Goal: Use online tool/utility: Utilize a website feature to perform a specific function

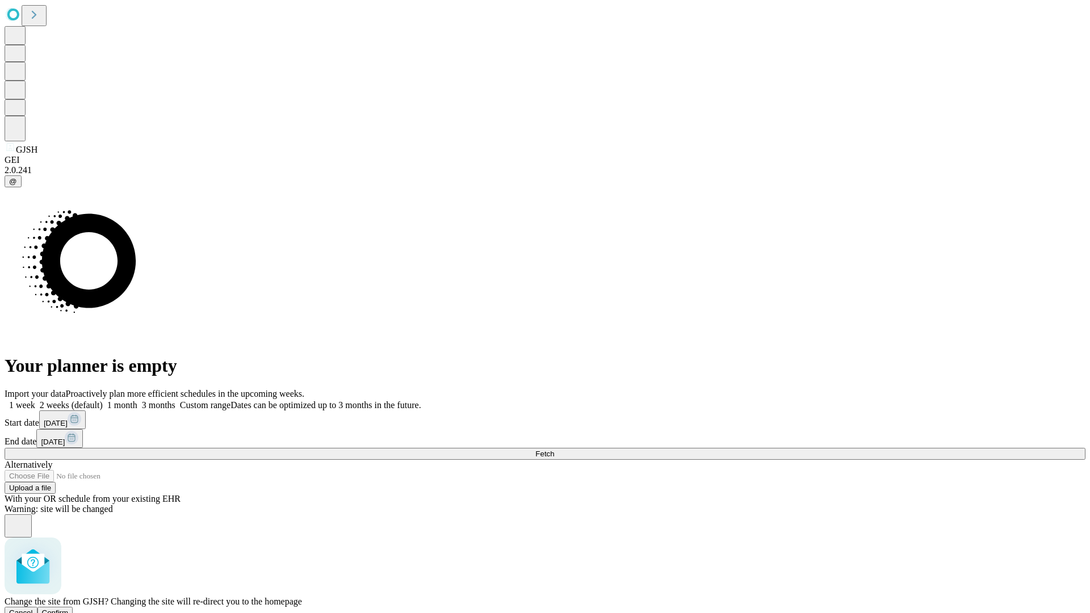
click at [69, 608] on span "Confirm" at bounding box center [55, 612] width 27 height 9
click at [137, 400] on label "1 month" at bounding box center [120, 405] width 35 height 10
click at [554, 449] on span "Fetch" at bounding box center [544, 453] width 19 height 9
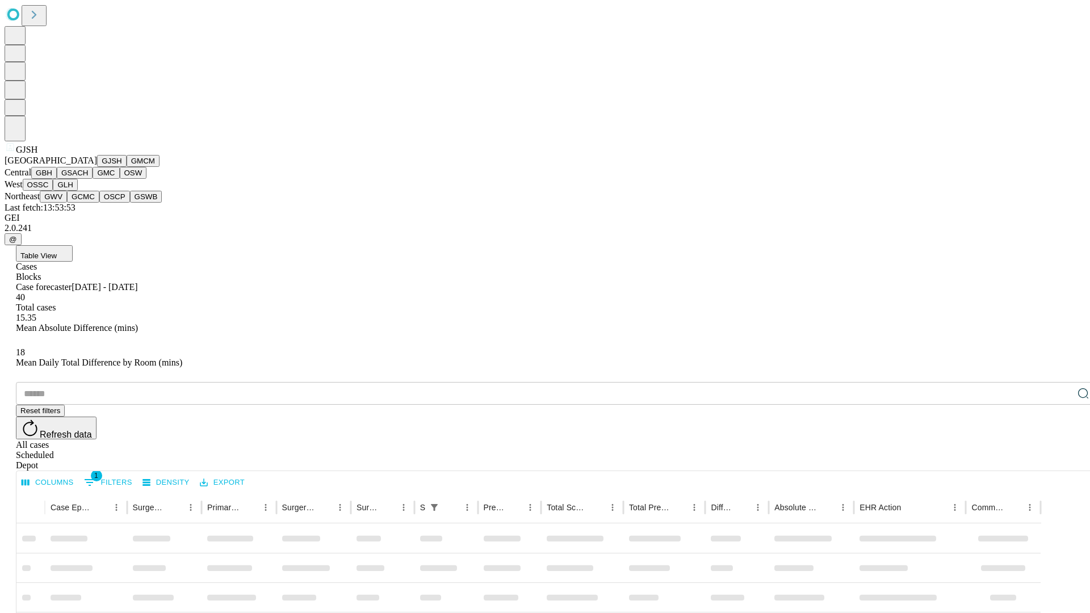
click at [127, 167] on button "GMCM" at bounding box center [143, 161] width 33 height 12
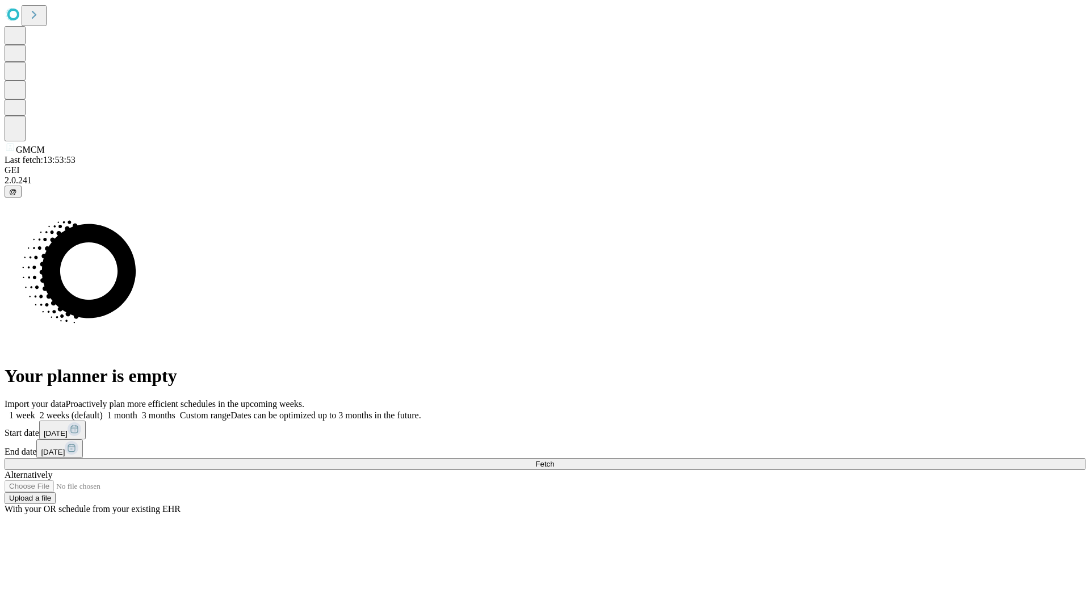
click at [137, 410] on label "1 month" at bounding box center [120, 415] width 35 height 10
click at [554, 460] on span "Fetch" at bounding box center [544, 464] width 19 height 9
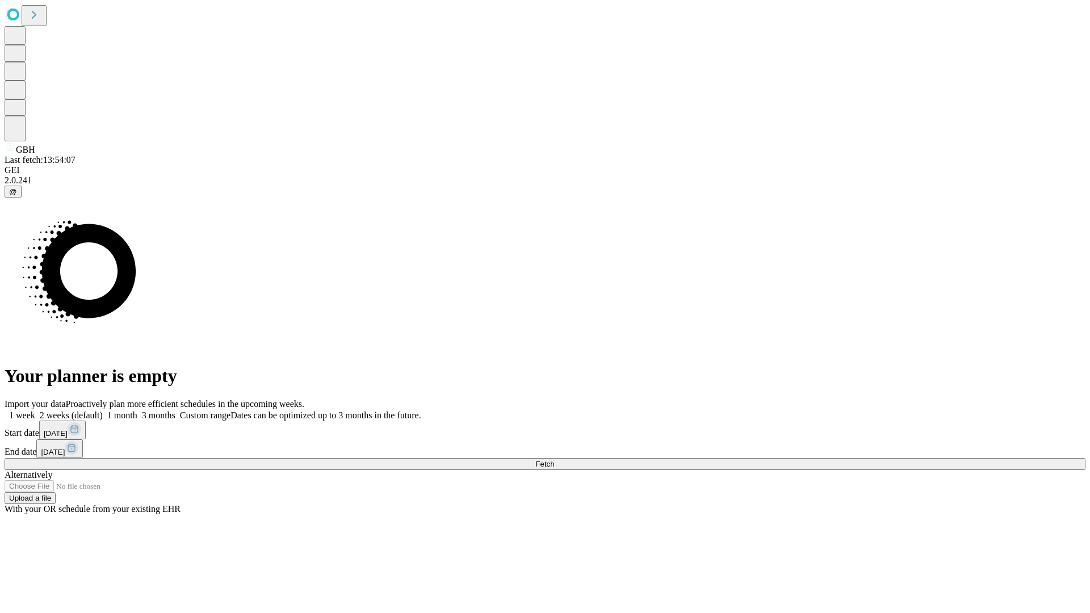
click at [137, 410] on label "1 month" at bounding box center [120, 415] width 35 height 10
click at [554, 460] on span "Fetch" at bounding box center [544, 464] width 19 height 9
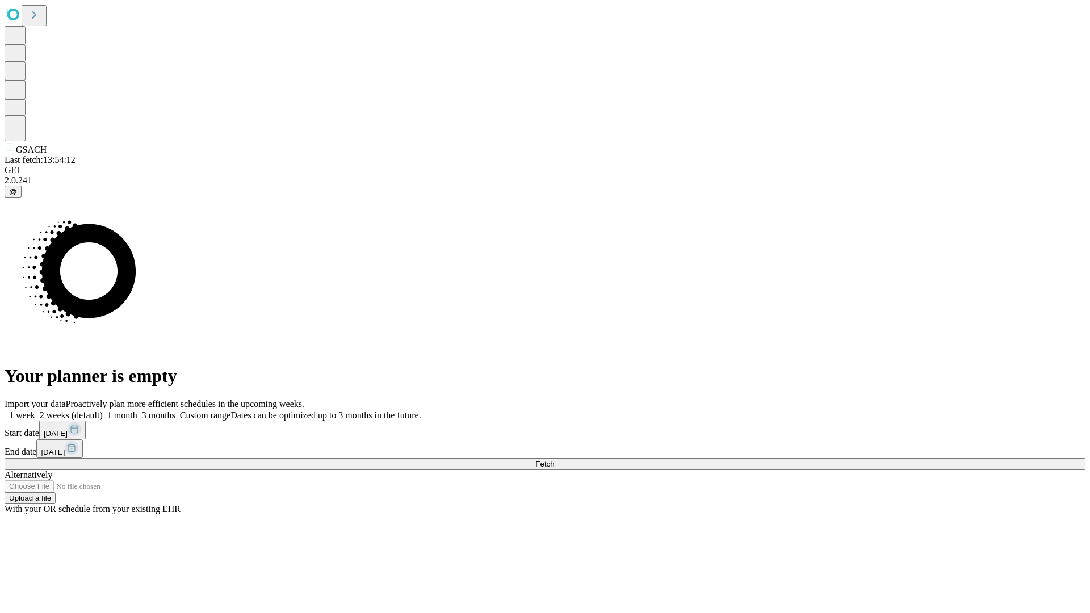
click at [137, 410] on label "1 month" at bounding box center [120, 415] width 35 height 10
click at [554, 460] on span "Fetch" at bounding box center [544, 464] width 19 height 9
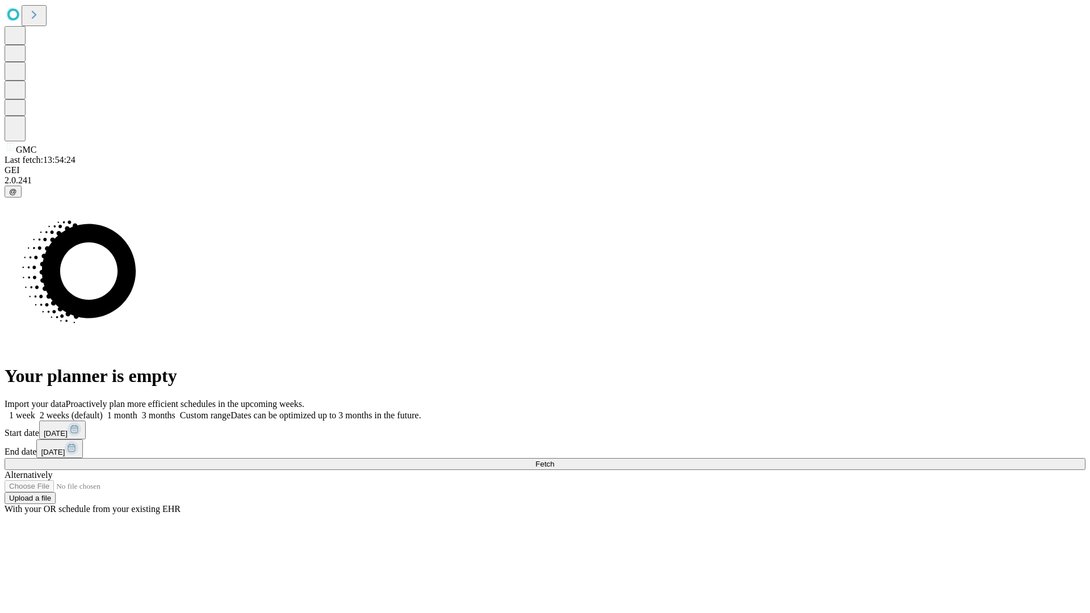
click at [137, 410] on label "1 month" at bounding box center [120, 415] width 35 height 10
click at [554, 460] on span "Fetch" at bounding box center [544, 464] width 19 height 9
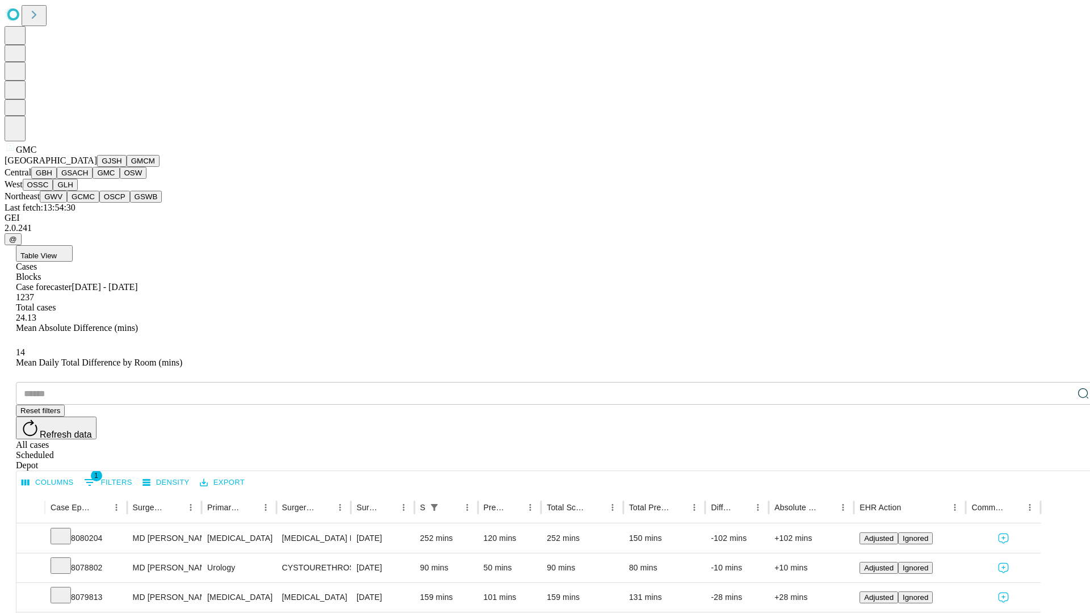
click at [120, 179] on button "OSW" at bounding box center [133, 173] width 27 height 12
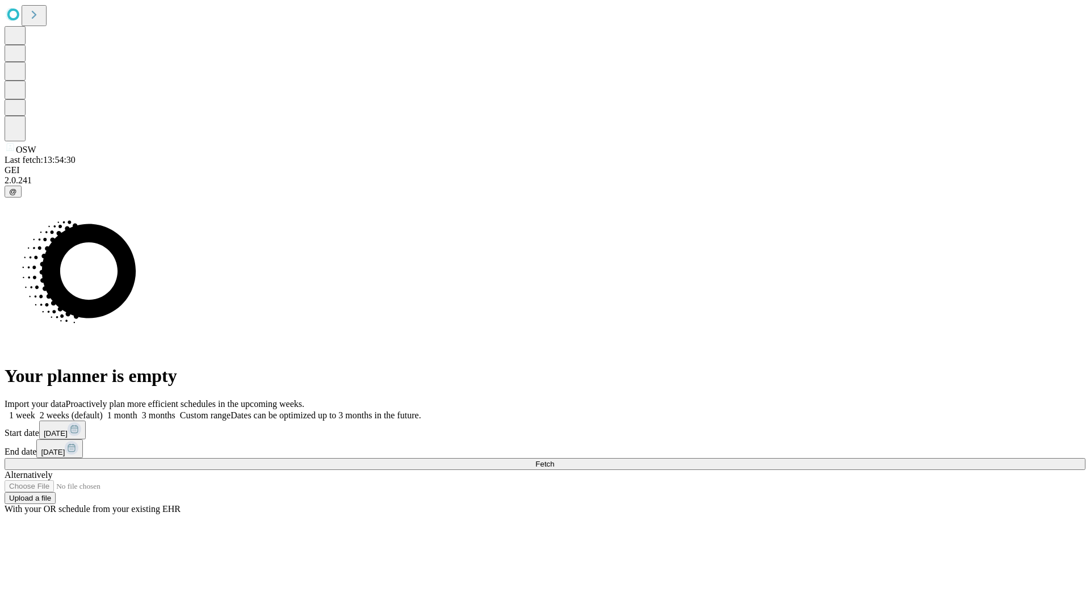
click at [137, 410] on label "1 month" at bounding box center [120, 415] width 35 height 10
click at [554, 460] on span "Fetch" at bounding box center [544, 464] width 19 height 9
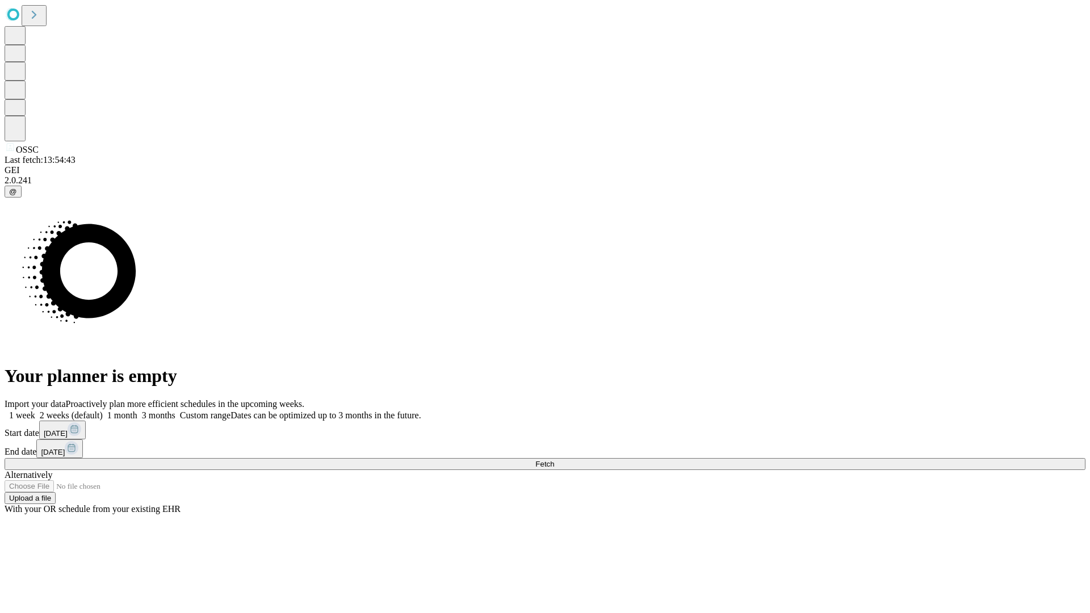
click at [137, 410] on label "1 month" at bounding box center [120, 415] width 35 height 10
click at [554, 460] on span "Fetch" at bounding box center [544, 464] width 19 height 9
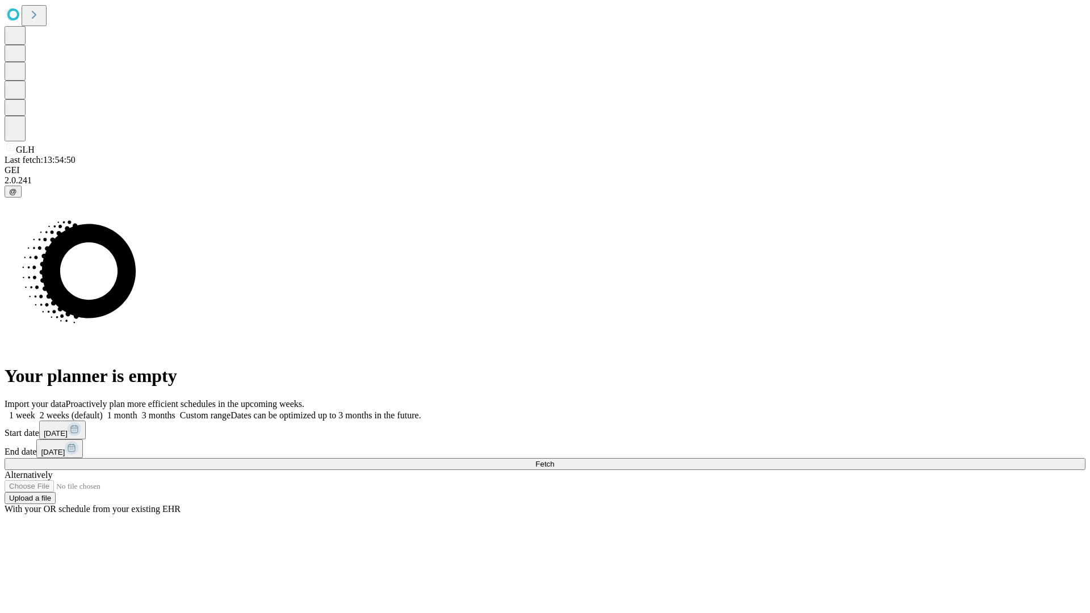
click at [137, 410] on label "1 month" at bounding box center [120, 415] width 35 height 10
click at [554, 460] on span "Fetch" at bounding box center [544, 464] width 19 height 9
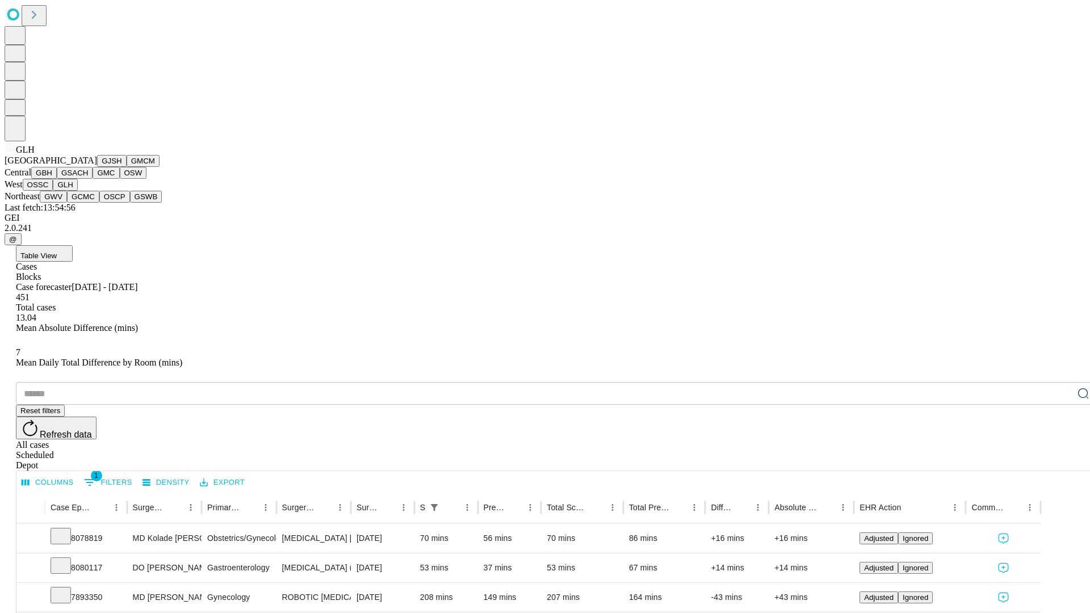
click at [67, 203] on button "GWV" at bounding box center [53, 197] width 27 height 12
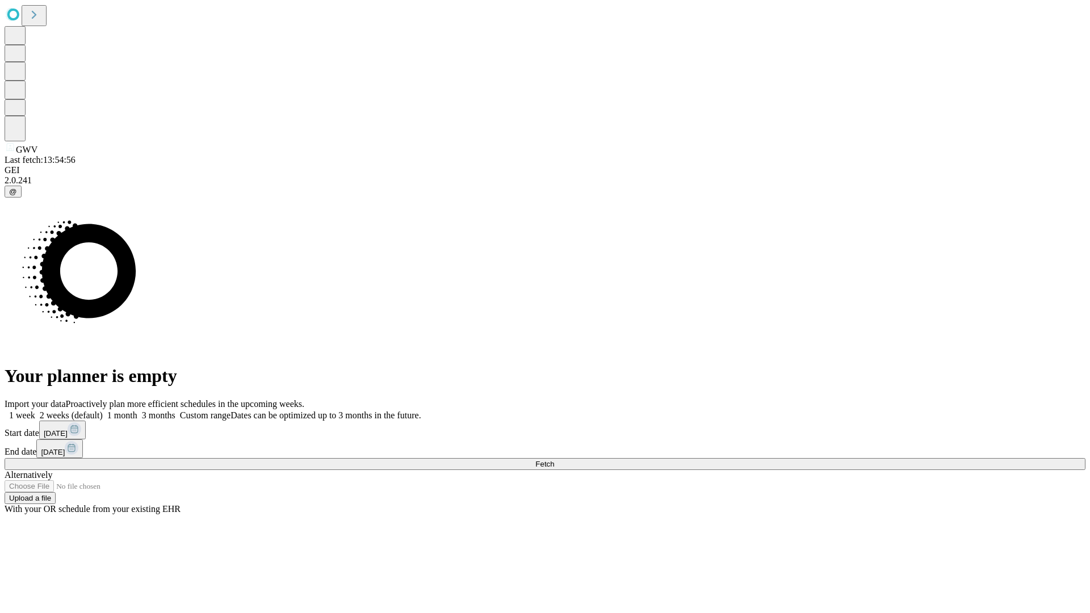
click at [137, 410] on label "1 month" at bounding box center [120, 415] width 35 height 10
click at [554, 460] on span "Fetch" at bounding box center [544, 464] width 19 height 9
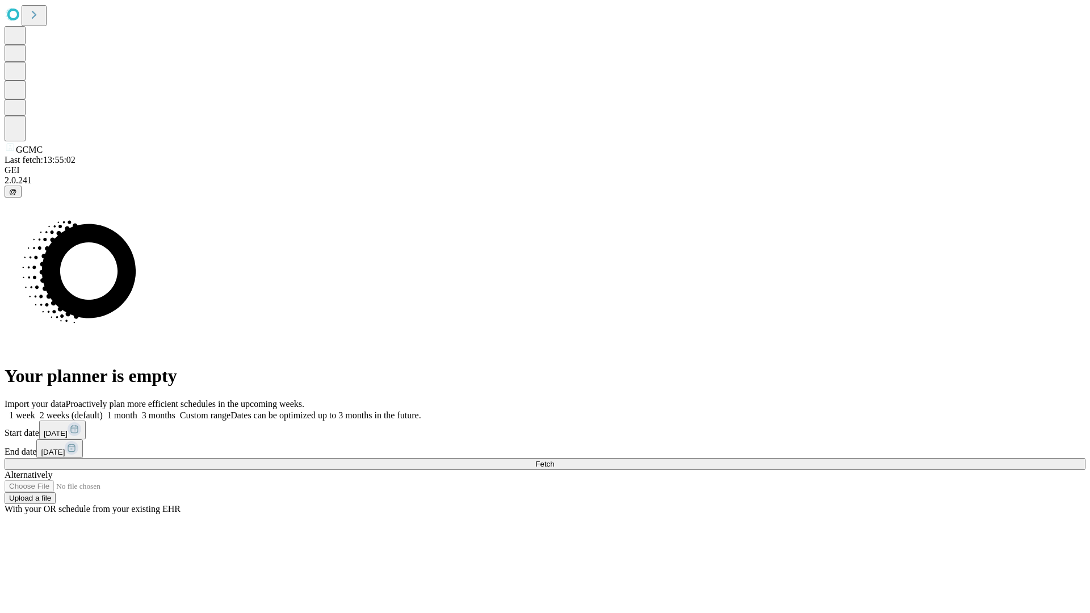
click at [554, 460] on span "Fetch" at bounding box center [544, 464] width 19 height 9
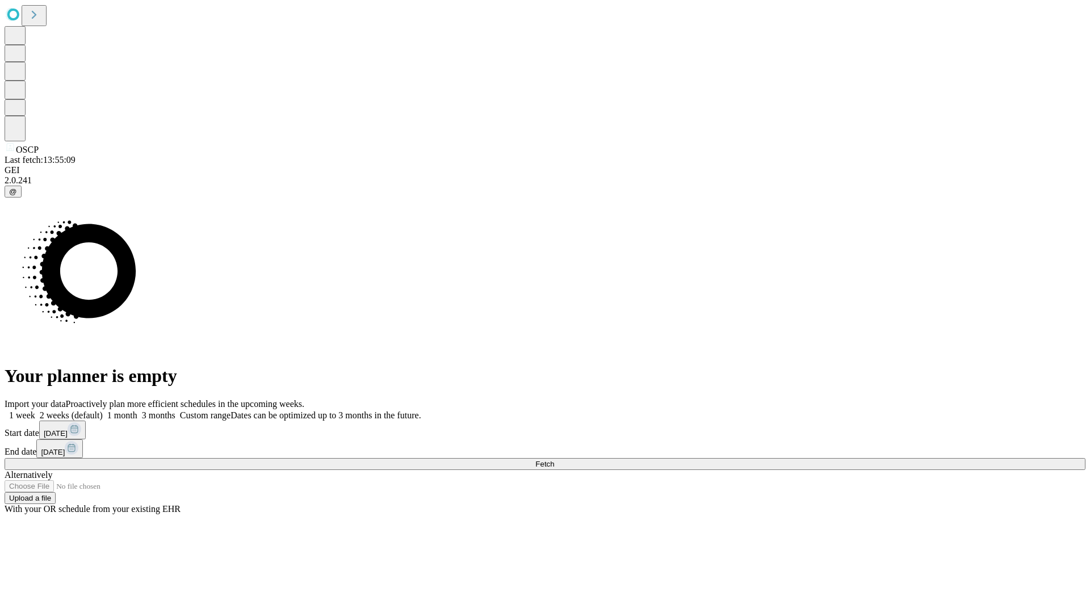
click at [137, 410] on label "1 month" at bounding box center [120, 415] width 35 height 10
click at [554, 460] on span "Fetch" at bounding box center [544, 464] width 19 height 9
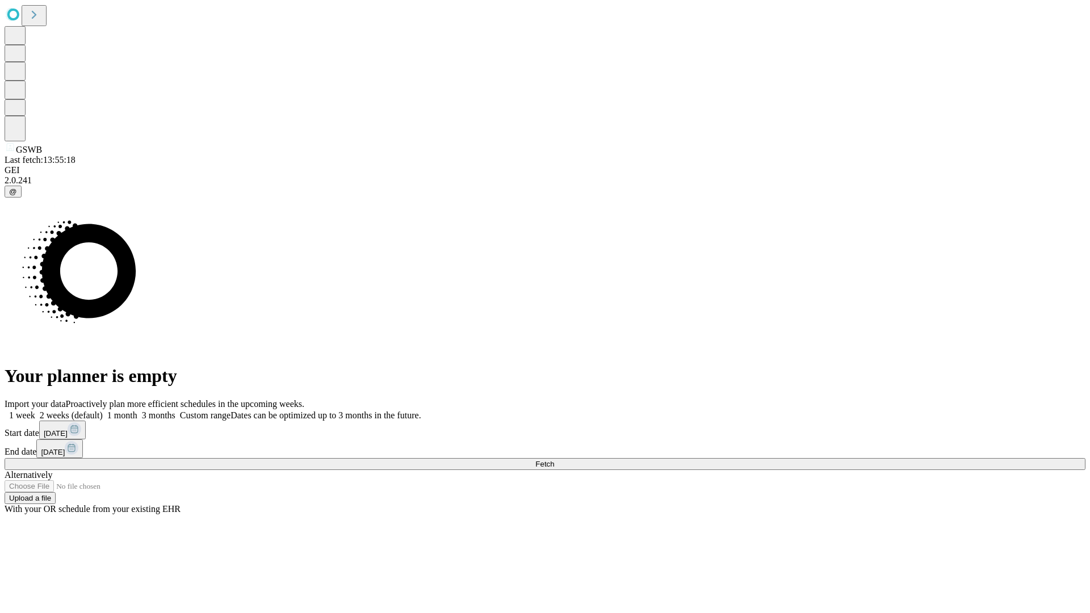
click at [137, 410] on label "1 month" at bounding box center [120, 415] width 35 height 10
click at [554, 460] on span "Fetch" at bounding box center [544, 464] width 19 height 9
